Goal: Information Seeking & Learning: Check status

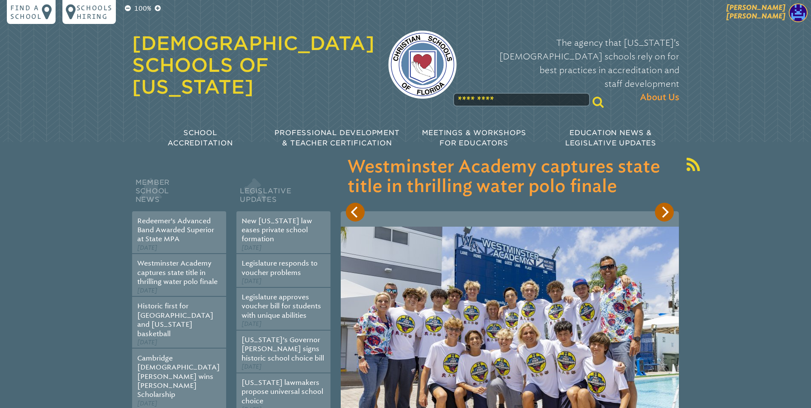
click at [799, 11] on img at bounding box center [798, 12] width 19 height 19
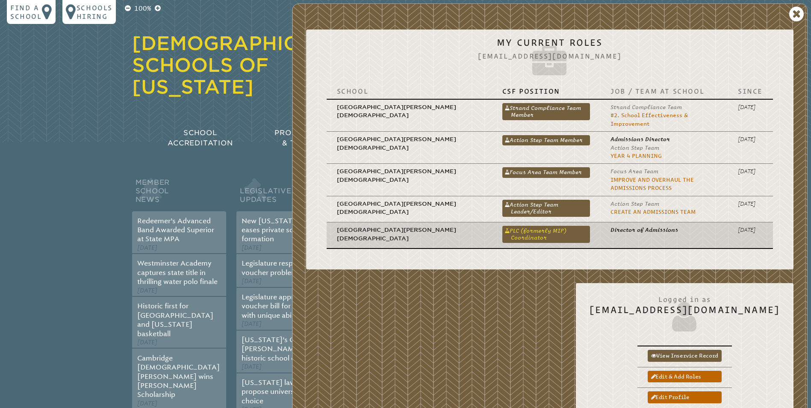
click at [503, 226] on link "PLC (formerly MIP) Coordinator" at bounding box center [547, 234] width 88 height 17
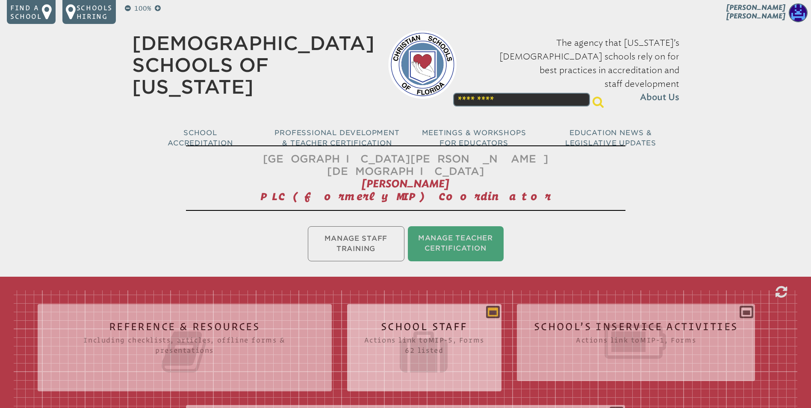
click at [494, 307] on icon at bounding box center [493, 312] width 10 height 10
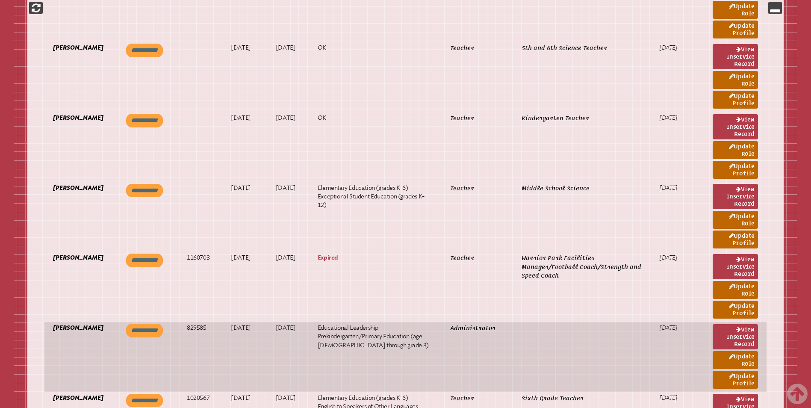
scroll to position [4254, 0]
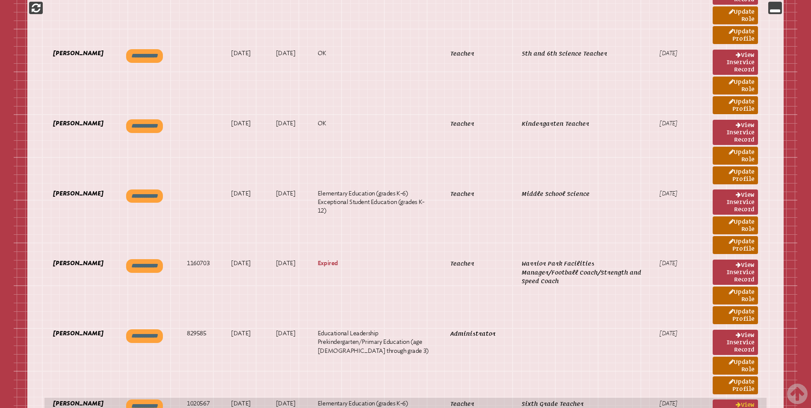
click at [730, 399] on link "View inservice record" at bounding box center [735, 411] width 45 height 25
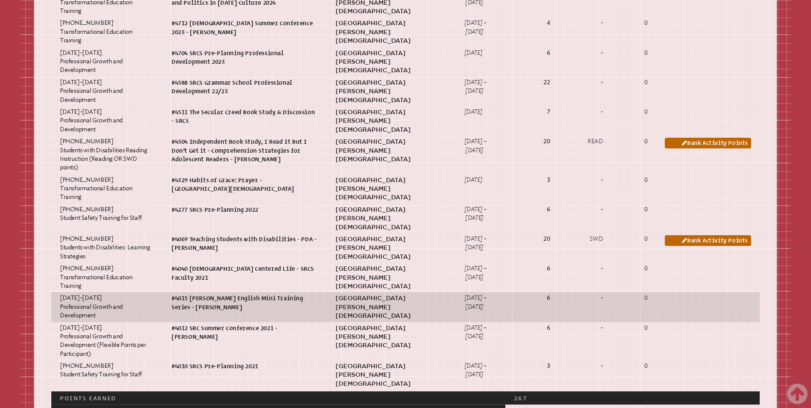
scroll to position [1027, 0]
